Goal: Browse casually

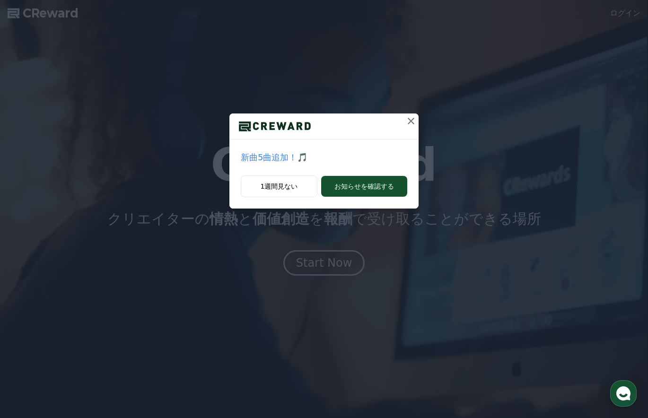
click at [413, 122] on icon at bounding box center [410, 120] width 11 height 11
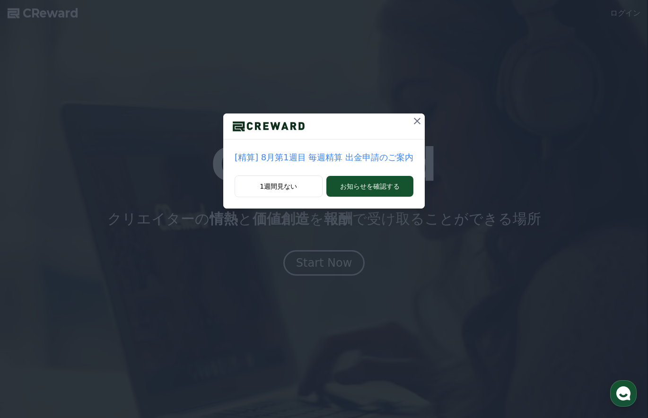
click at [414, 125] on icon at bounding box center [417, 120] width 11 height 11
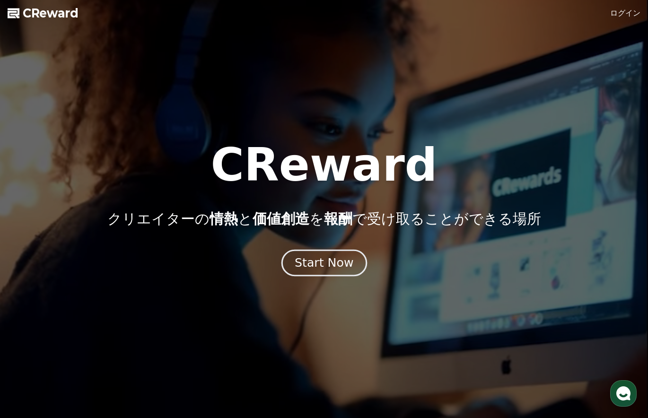
click at [331, 263] on div "Start Now" at bounding box center [324, 263] width 59 height 16
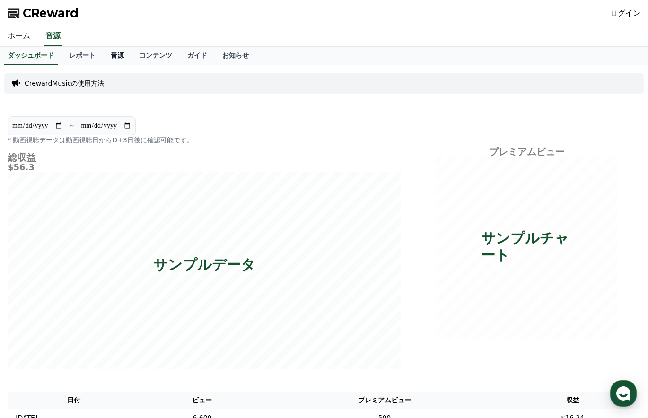
click at [103, 56] on link "音源" at bounding box center [117, 56] width 28 height 18
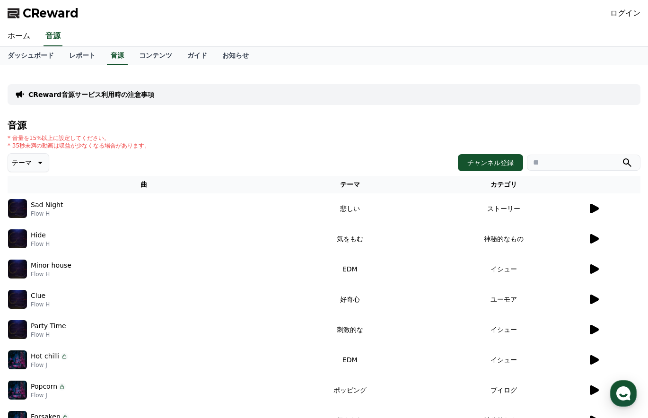
click at [593, 213] on icon at bounding box center [593, 208] width 11 height 11
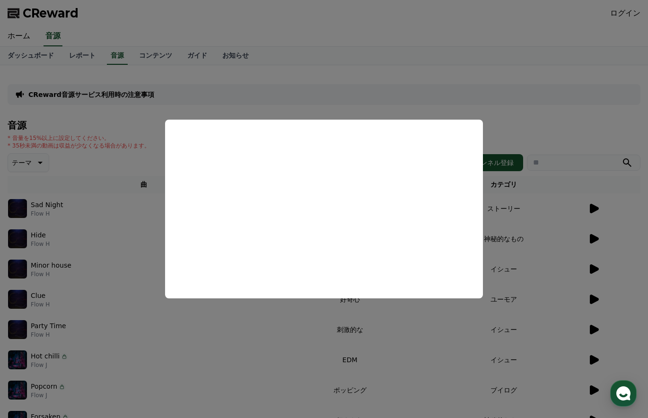
click at [544, 224] on button "close modal" at bounding box center [324, 209] width 648 height 418
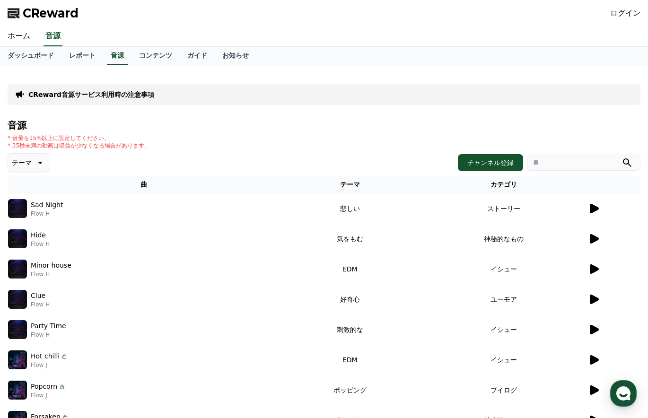
click at [596, 238] on icon at bounding box center [594, 238] width 9 height 9
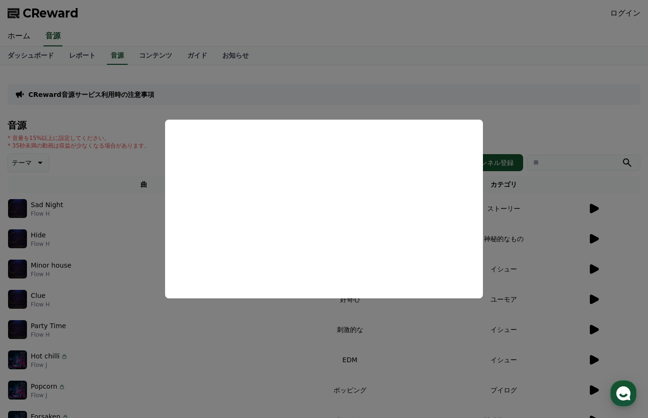
click at [511, 211] on button "close modal" at bounding box center [324, 209] width 648 height 418
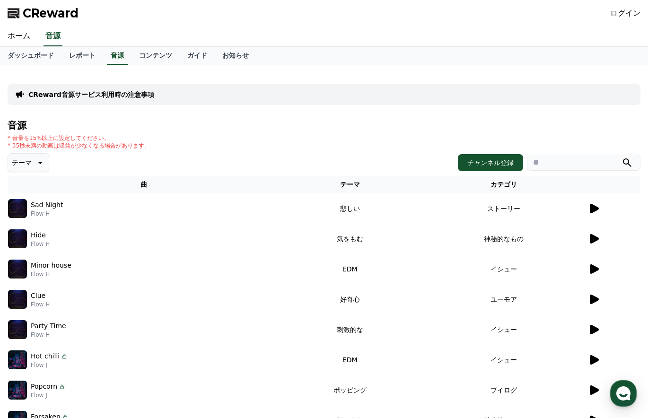
click at [595, 268] on icon at bounding box center [594, 268] width 9 height 9
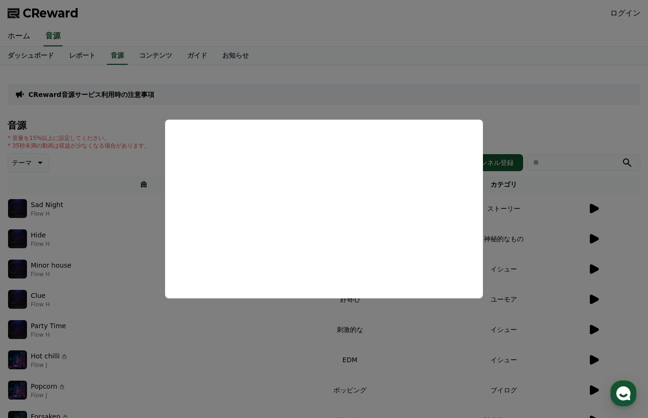
click at [537, 207] on button "close modal" at bounding box center [324, 209] width 648 height 418
